Goal: Check status: Check status

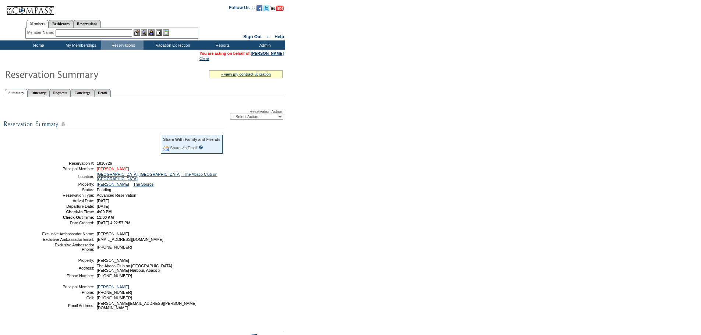
click at [113, 171] on link "Garfinkel, Louise" at bounding box center [113, 169] width 32 height 4
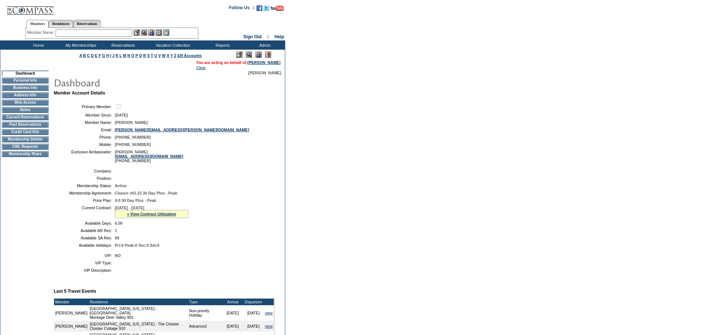
click at [258, 55] on img at bounding box center [259, 55] width 6 height 6
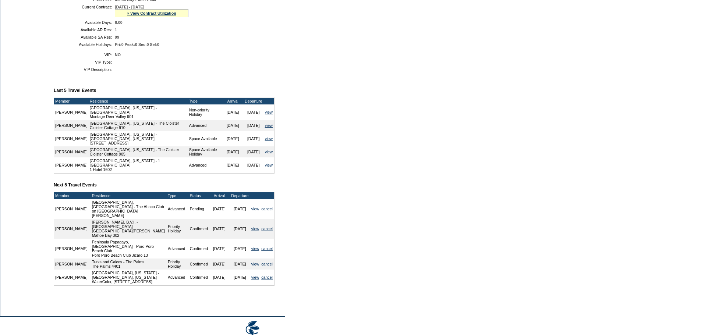
scroll to position [234, 0]
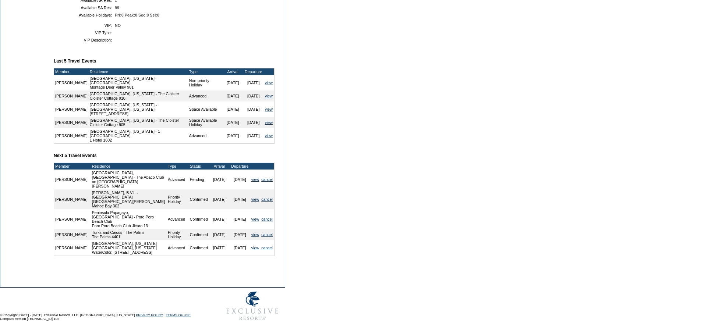
click at [156, 167] on td "Member Account Details Primary Member: Member Since: 12/29/2016 Member Name: Lo…" at bounding box center [167, 65] width 227 height 410
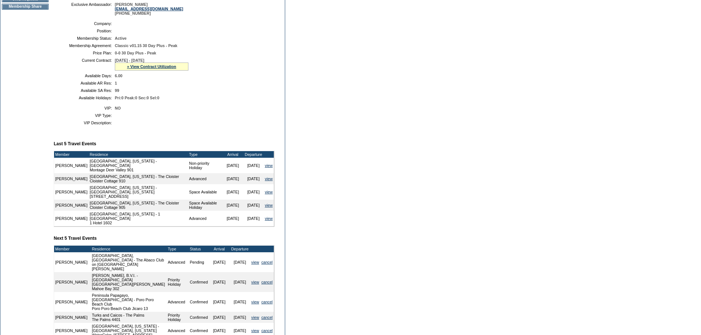
scroll to position [147, 0]
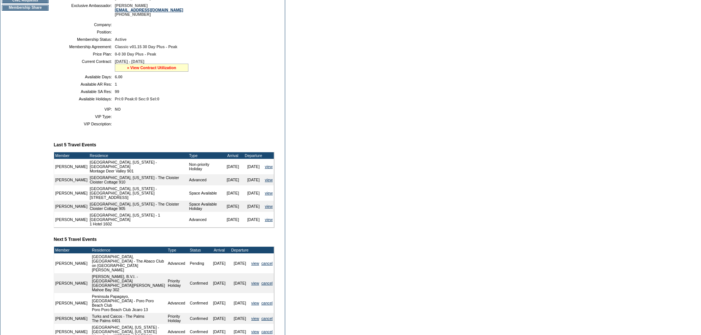
click at [143, 70] on link "» View Contract Utilization" at bounding box center [151, 68] width 49 height 4
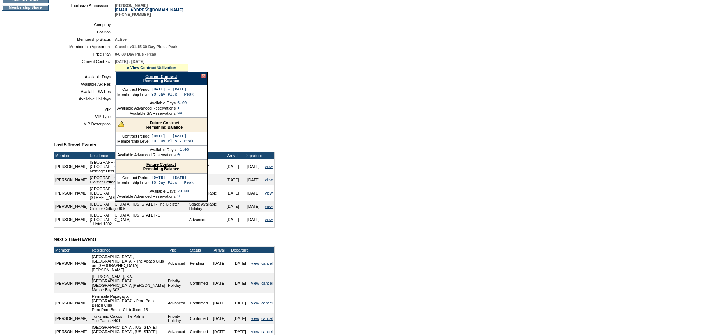
click at [154, 79] on link "Current Contract" at bounding box center [160, 76] width 31 height 4
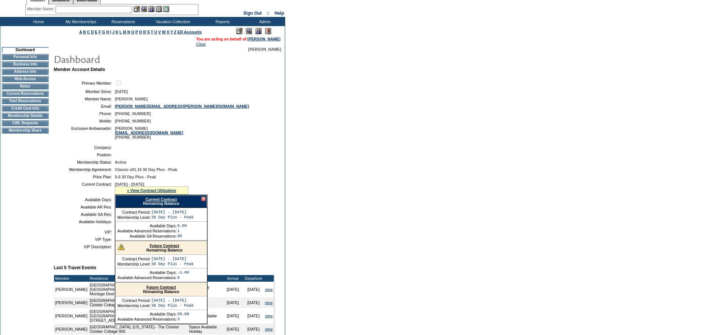
scroll to position [23, 0]
click at [22, 97] on td "Current Reservations" at bounding box center [25, 94] width 47 height 6
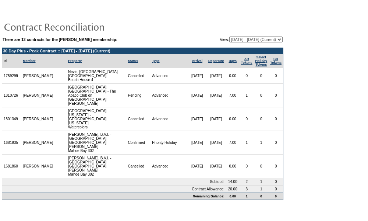
click at [125, 185] on td "Contract Allowance:" at bounding box center [114, 188] width 224 height 7
